Goal: Find specific page/section: Find specific page/section

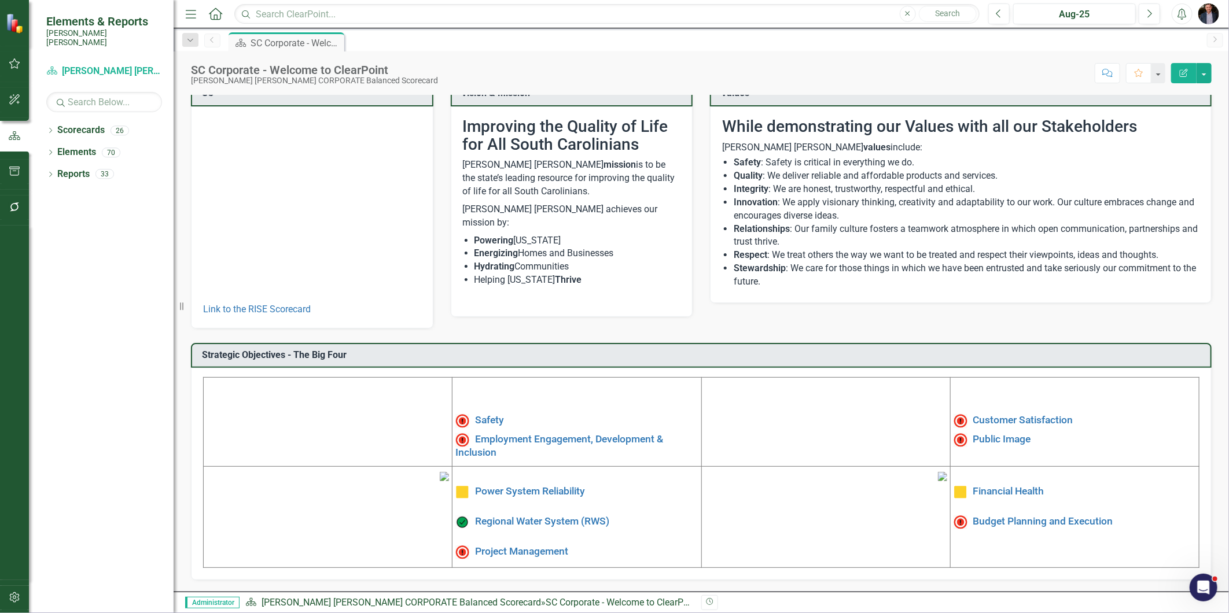
scroll to position [105, 0]
click at [496, 415] on link "Safety" at bounding box center [489, 421] width 29 height 12
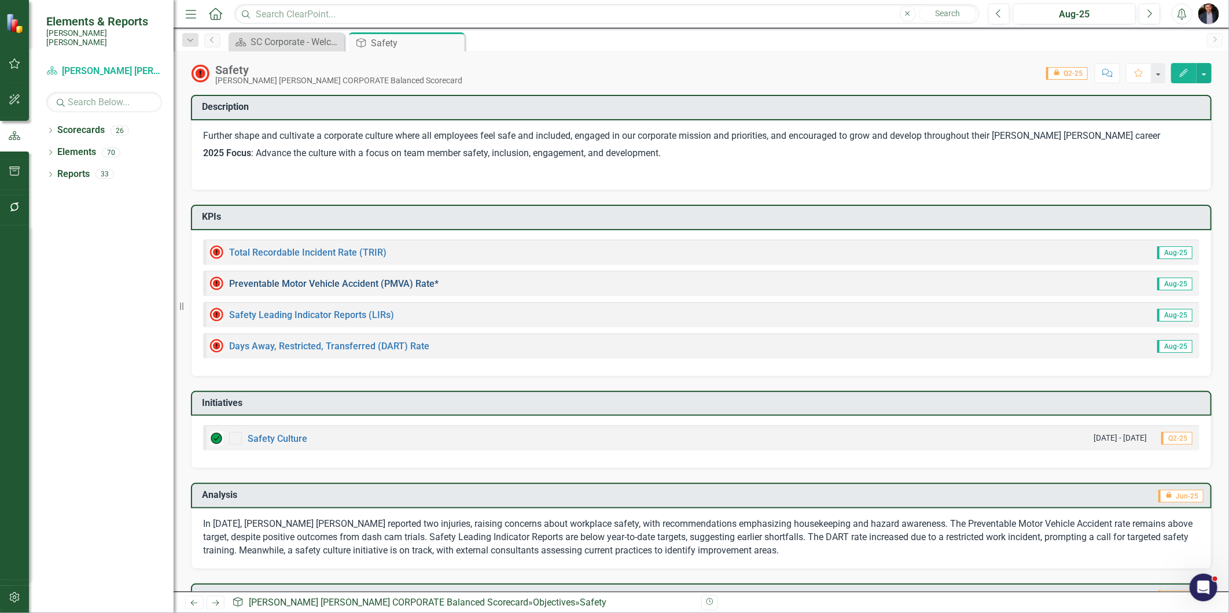
click at [384, 282] on link "Preventable Motor Vehicle Accident (PMVA) Rate*" at bounding box center [333, 283] width 209 height 11
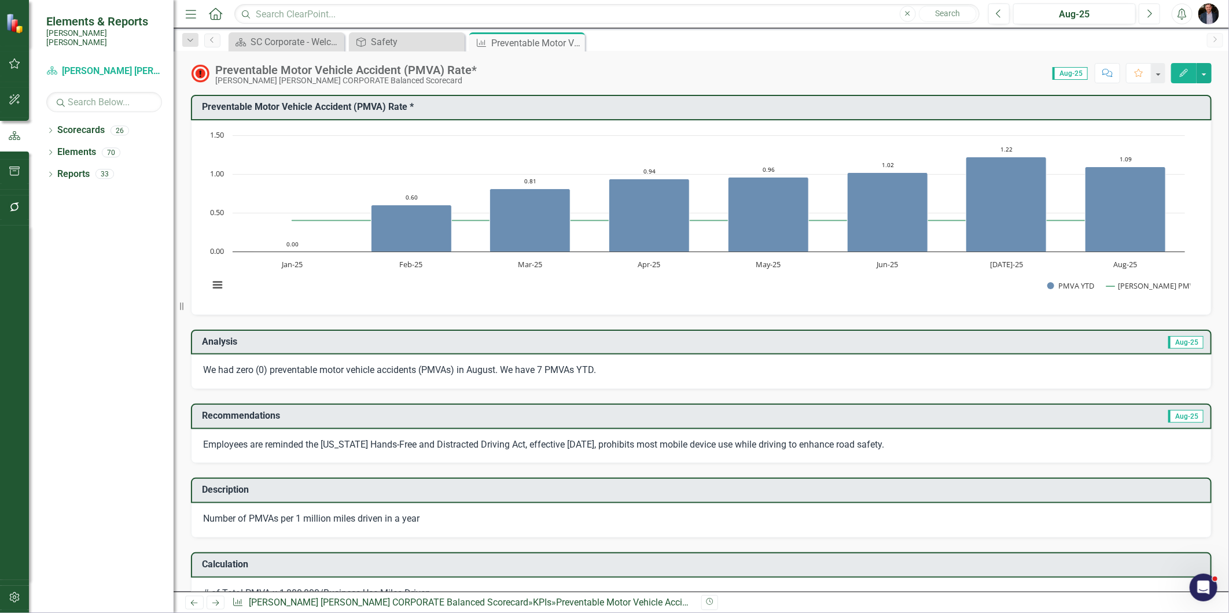
click at [1144, 20] on button "Next" at bounding box center [1148, 13] width 21 height 21
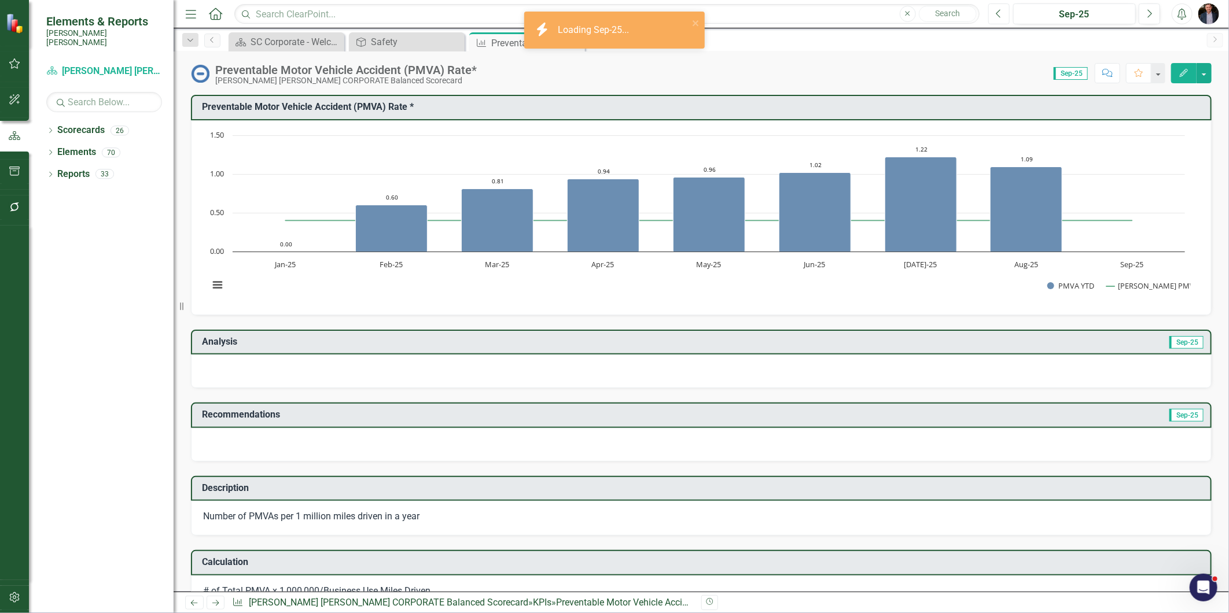
click at [1001, 13] on icon "Previous" at bounding box center [998, 14] width 6 height 10
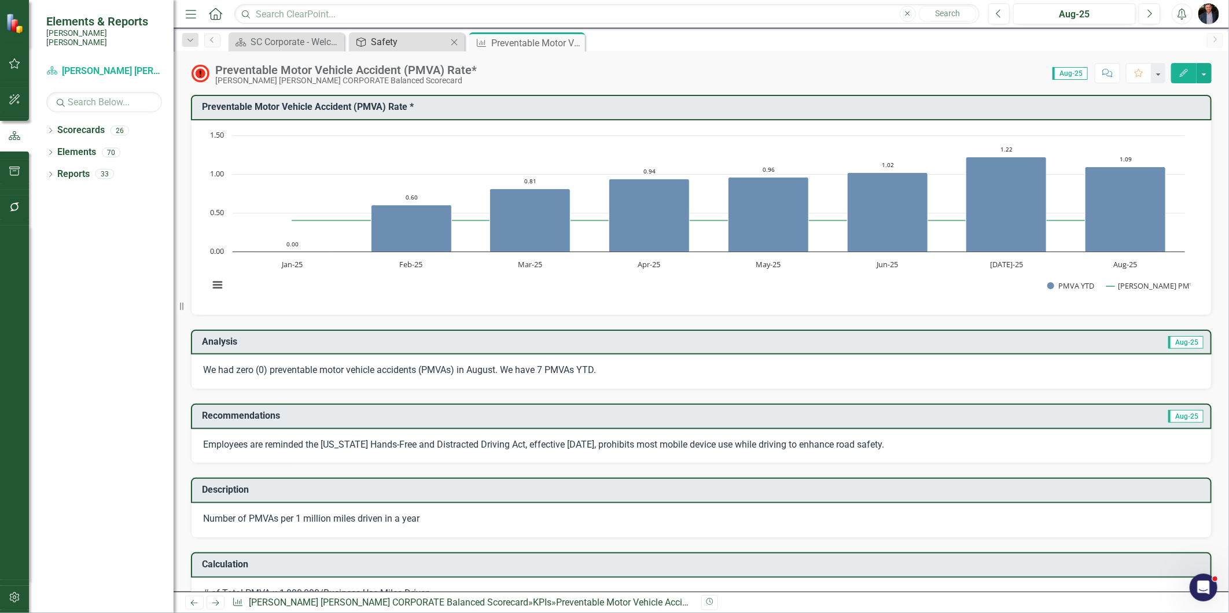
click at [395, 38] on div "Safety" at bounding box center [409, 42] width 76 height 14
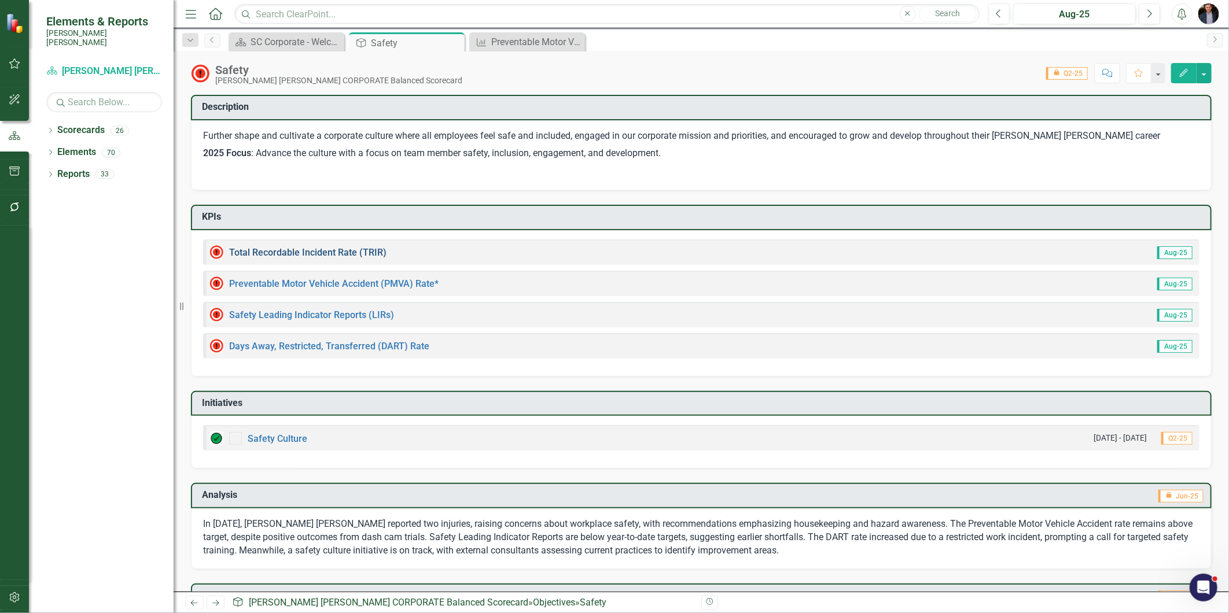
click at [346, 249] on link "Total Recordable Incident Rate (TRIR)" at bounding box center [307, 252] width 157 height 11
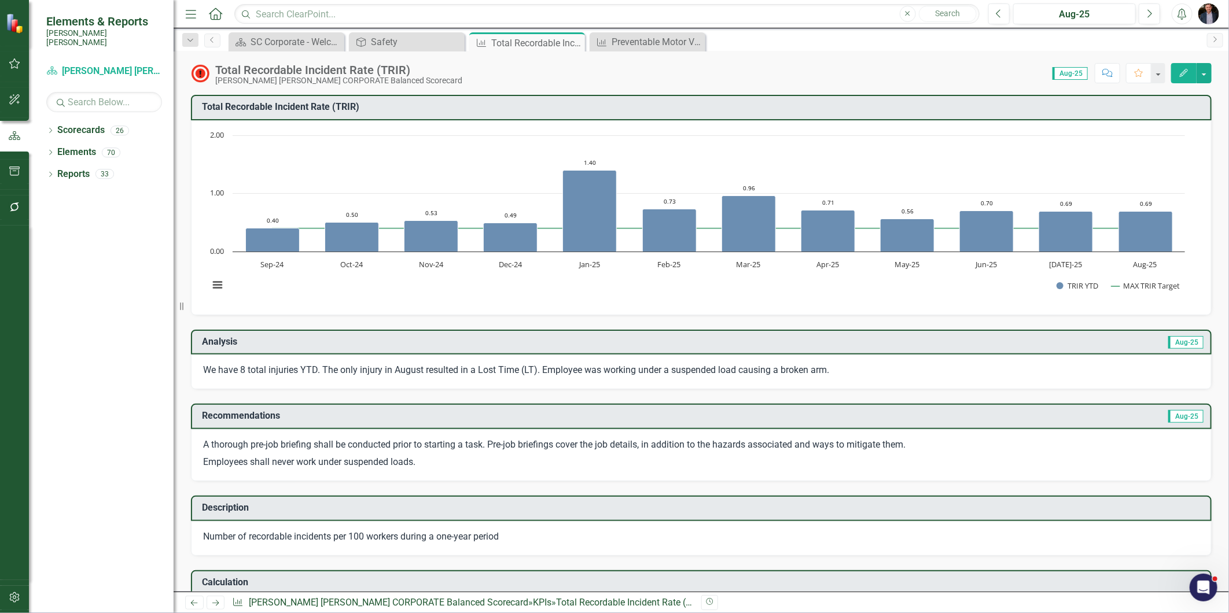
drag, startPoint x: 363, startPoint y: 107, endPoint x: 201, endPoint y: 101, distance: 161.5
click at [202, 102] on h3 "Total Recordable Incident Rate (TRIR)​" at bounding box center [703, 107] width 1002 height 10
drag, startPoint x: 200, startPoint y: 105, endPoint x: 375, endPoint y: 117, distance: 175.2
click at [375, 117] on div "Total Recordable Incident Rate (TRIR)​" at bounding box center [701, 107] width 1020 height 25
